Goal: Communication & Community: Connect with others

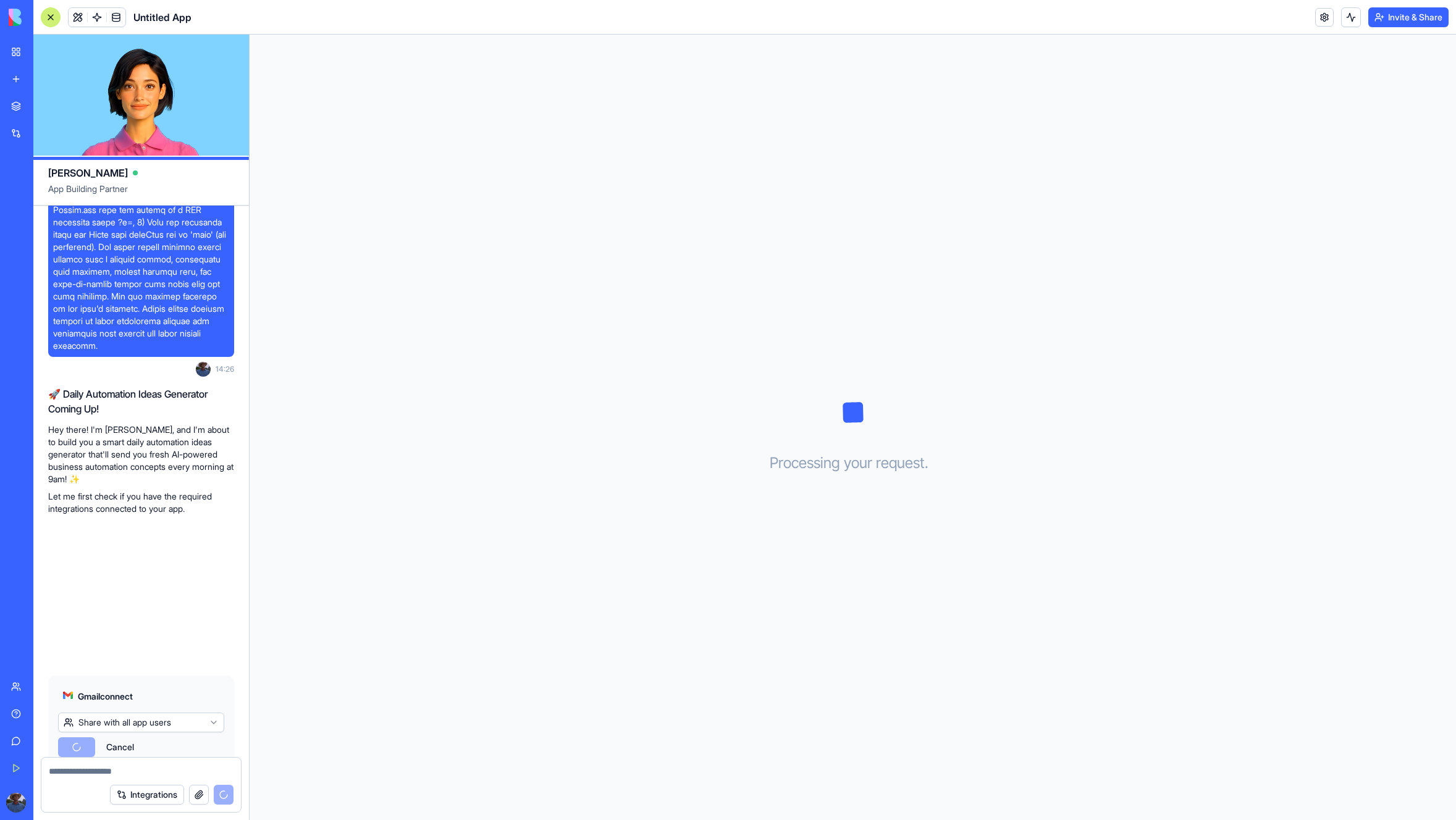
scroll to position [350, 0]
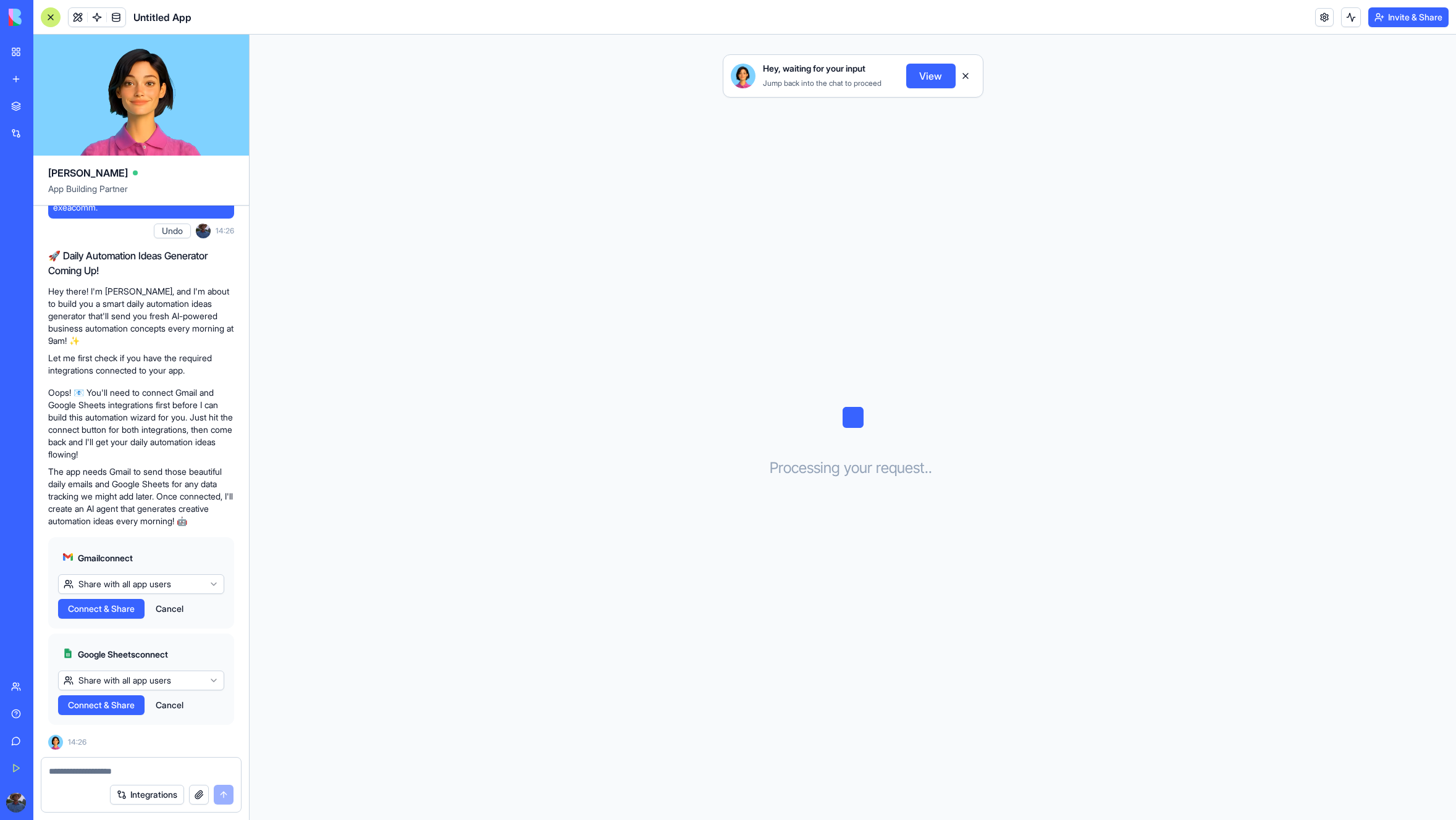
click at [121, 611] on span "Connect & Share" at bounding box center [101, 609] width 66 height 12
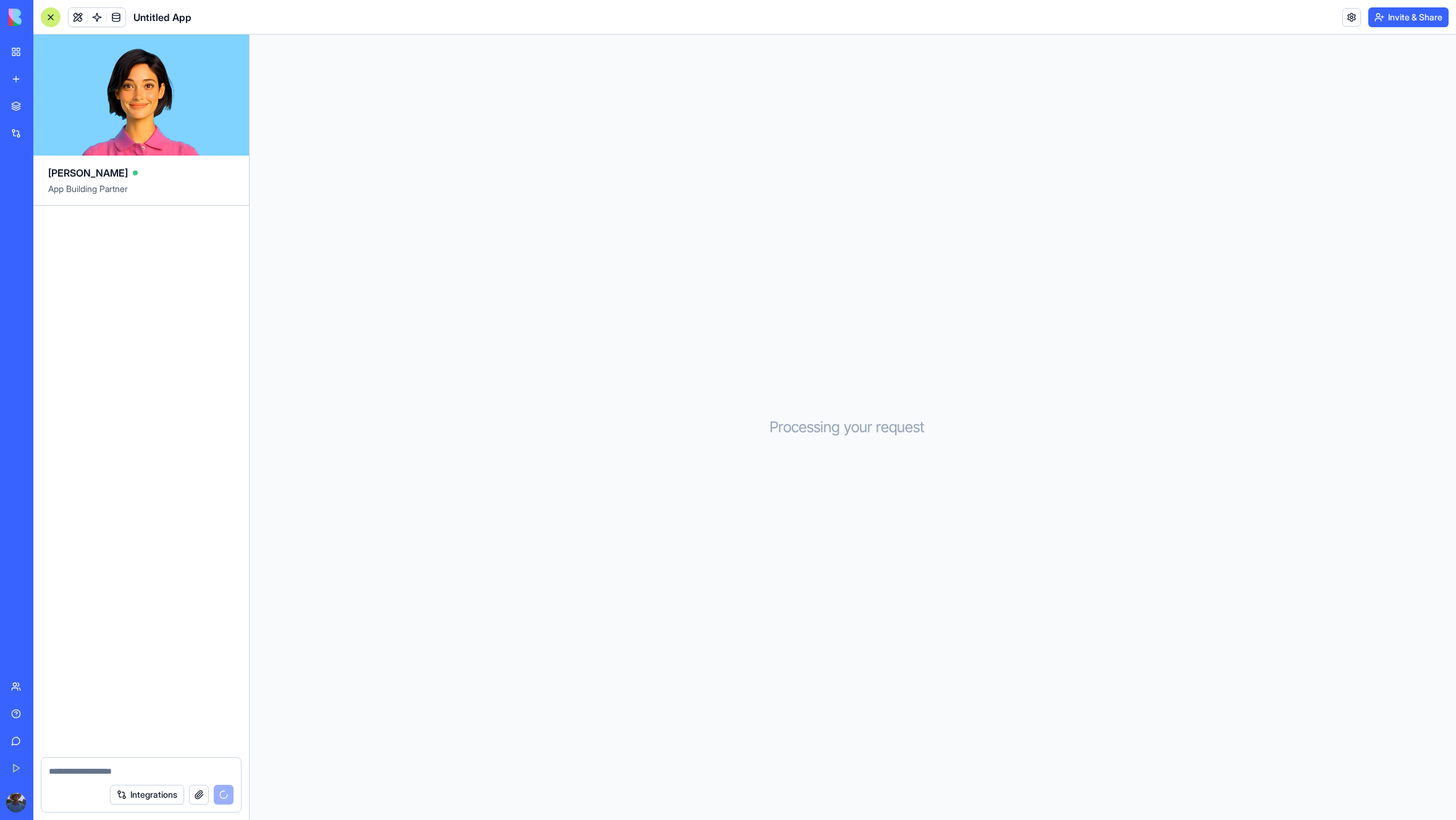
scroll to position [730, 0]
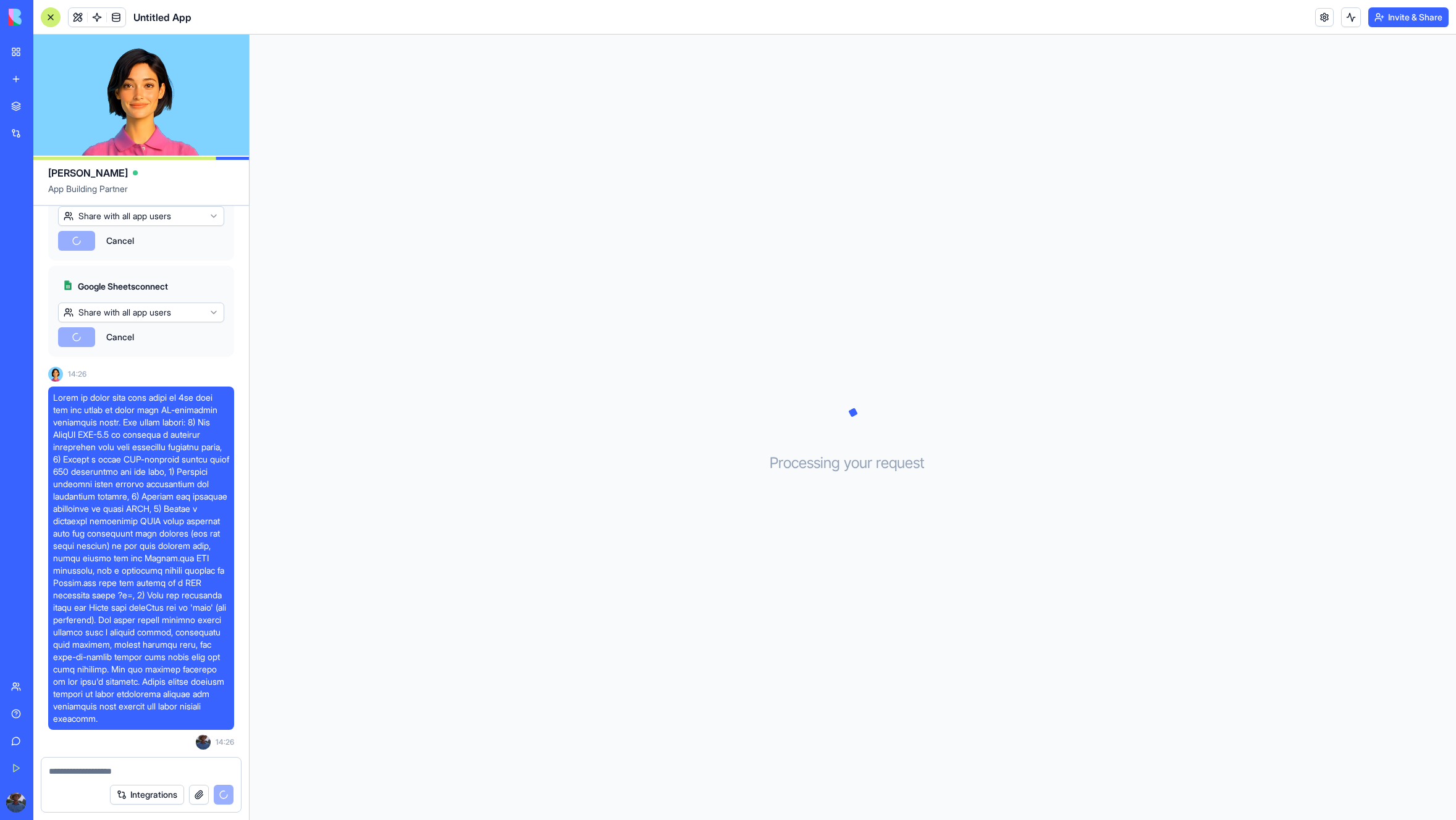
click at [139, 299] on html "BETA My Workspace New app Marketplace Integrations Recent Untitled App AI Logo …" at bounding box center [728, 410] width 1456 height 820
click at [79, 327] on div "Cancel" at bounding box center [141, 337] width 166 height 20
click at [81, 327] on div "Cancel" at bounding box center [141, 337] width 166 height 20
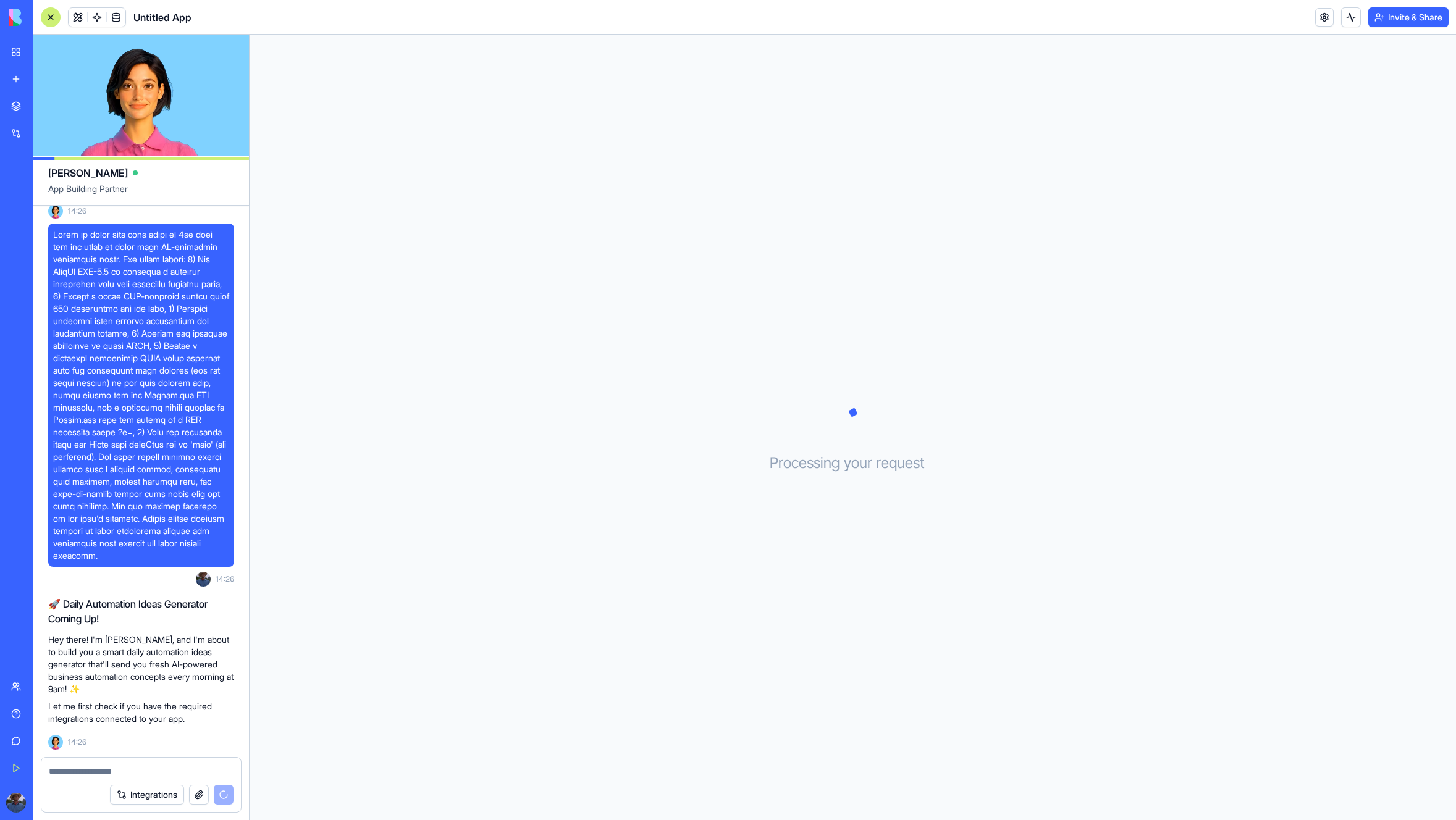
scroll to position [1091, 0]
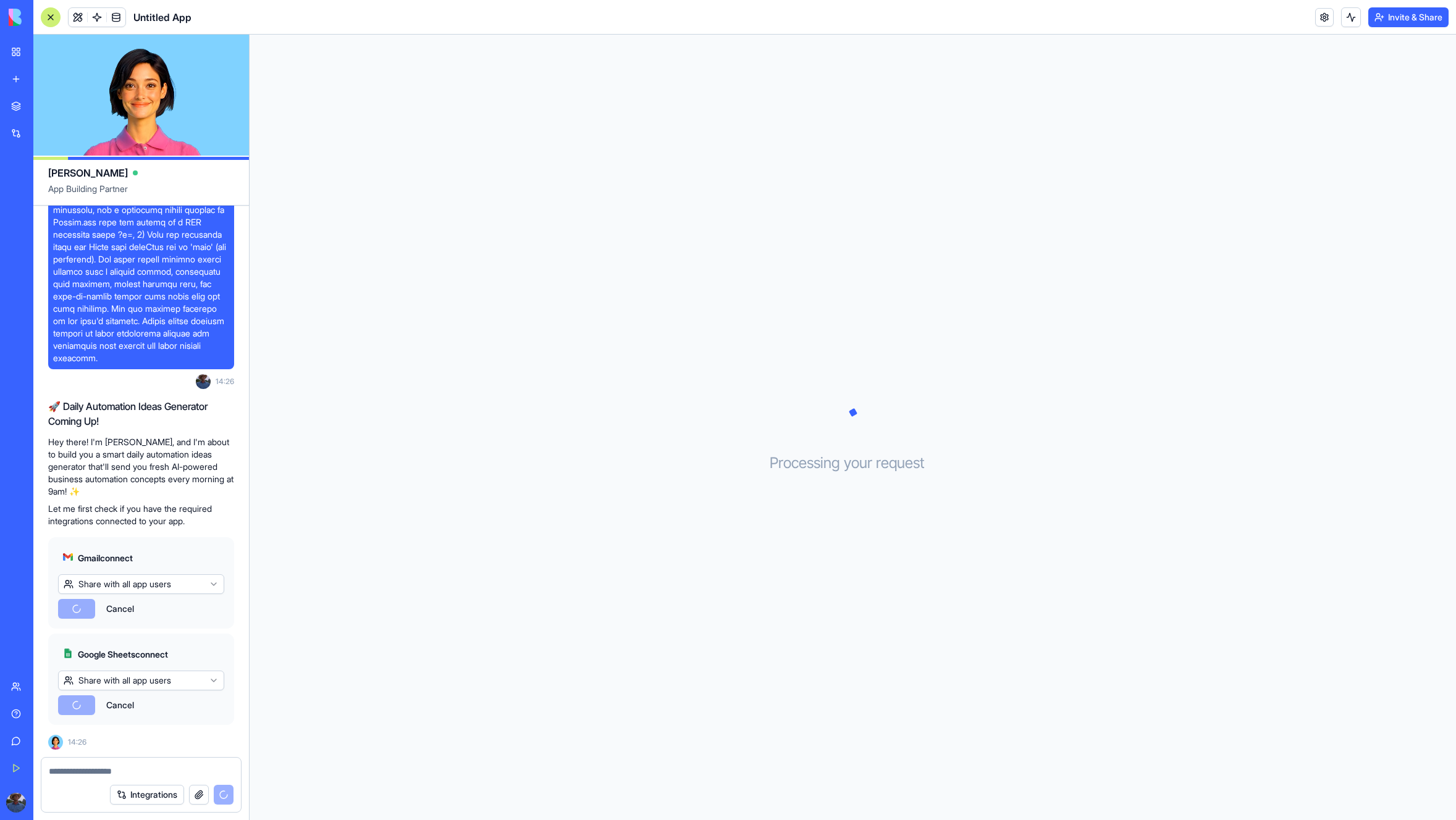
click at [77, 709] on div "Cancel" at bounding box center [141, 706] width 166 height 20
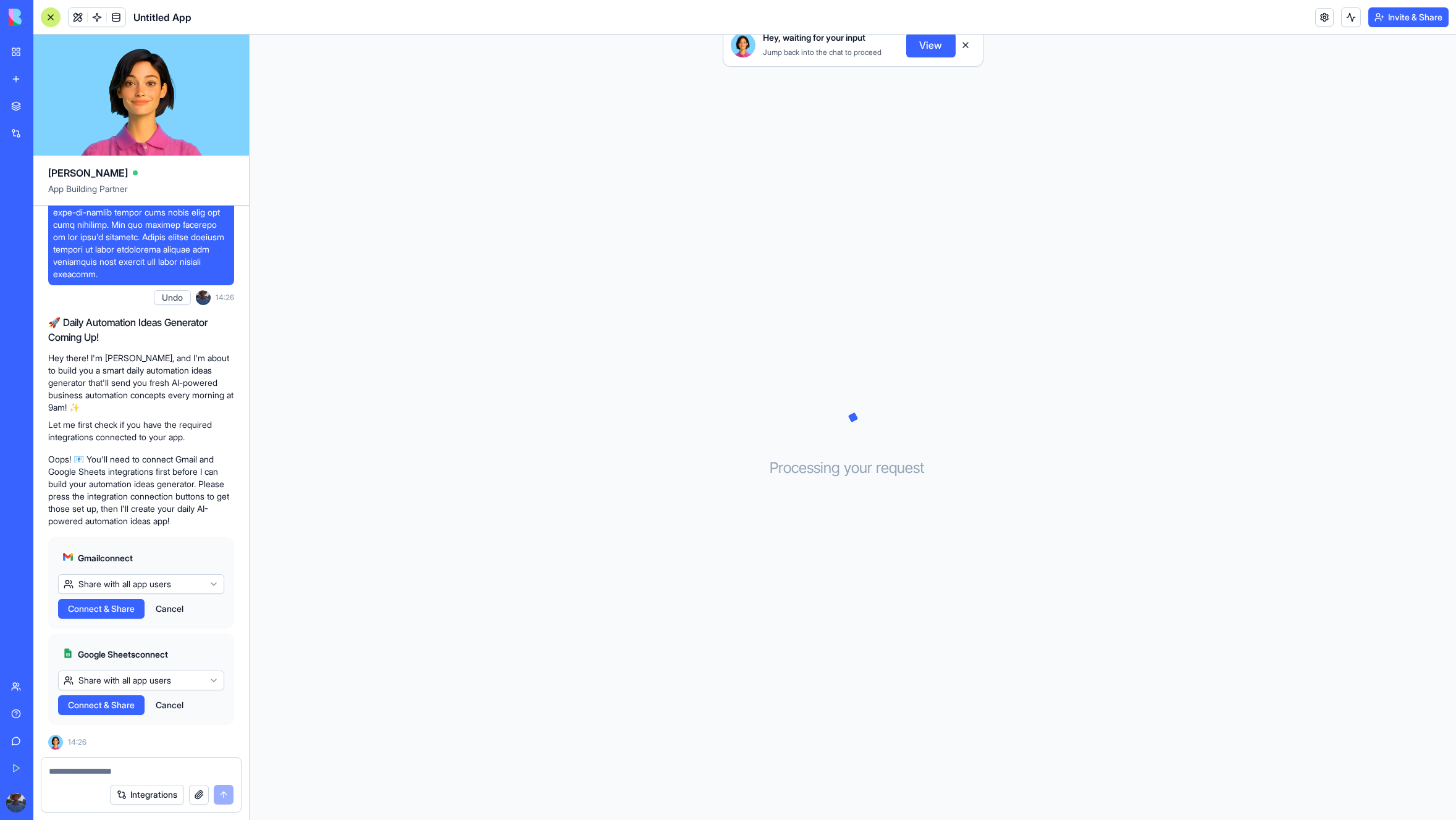
click at [109, 702] on span "Connect & Share" at bounding box center [101, 706] width 66 height 12
